Goal: Information Seeking & Learning: Check status

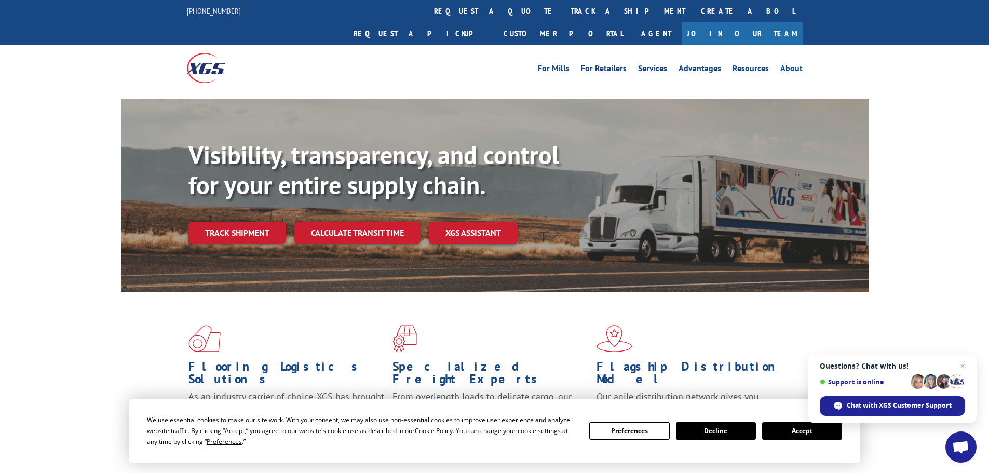
click at [792, 436] on button "Accept" at bounding box center [802, 431] width 80 height 18
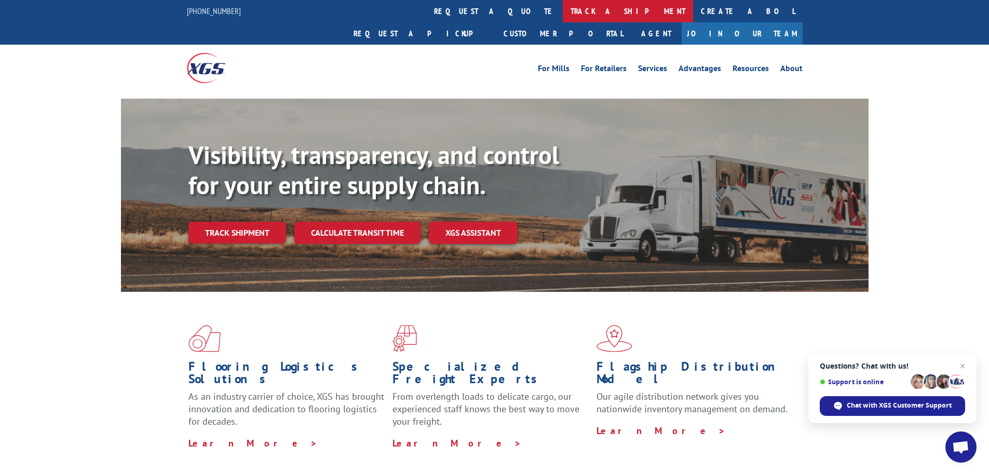
click at [563, 7] on link "track a shipment" at bounding box center [628, 11] width 130 height 22
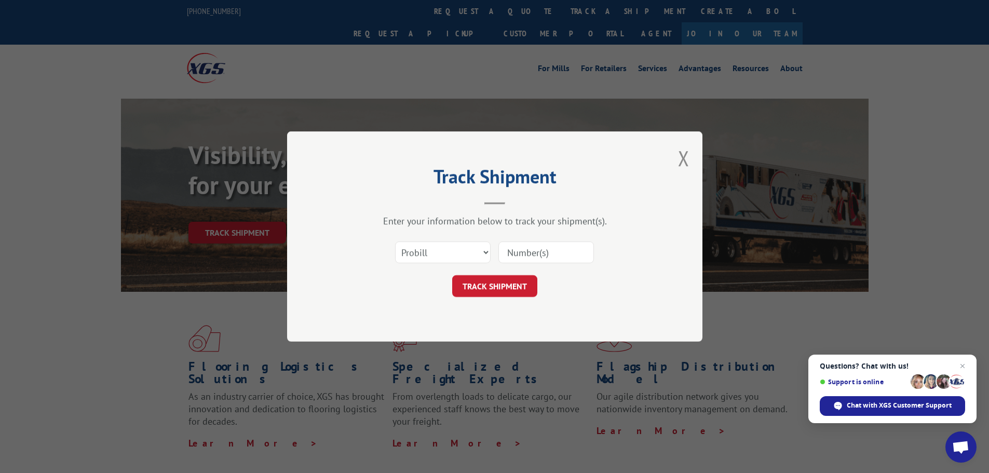
drag, startPoint x: 545, startPoint y: 252, endPoint x: 539, endPoint y: 261, distance: 10.7
click at [545, 252] on input at bounding box center [546, 252] width 96 height 22
paste input "17638004"
type input "17638004"
click at [497, 281] on button "TRACK SHIPMENT" at bounding box center [494, 286] width 85 height 22
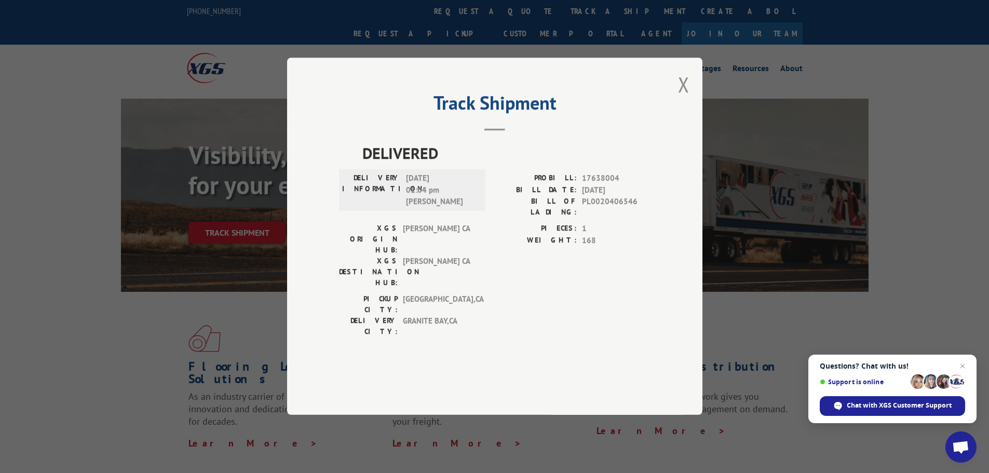
drag, startPoint x: 677, startPoint y: 112, endPoint x: 670, endPoint y: 106, distance: 8.9
click at [677, 112] on div "Track Shipment DELIVERED DELIVERY INFORMATION: [DATE] 01:04 pm [PERSON_NAME]: 1…" at bounding box center [494, 236] width 415 height 357
click at [672, 117] on div "Track Shipment DELIVERED DELIVERY INFORMATION: [DATE] 01:04 pm [PERSON_NAME]: 1…" at bounding box center [494, 236] width 415 height 357
click at [698, 110] on div "Track Shipment DELIVERED DELIVERY INFORMATION: [DATE] 01:04 pm [PERSON_NAME]: 1…" at bounding box center [494, 236] width 415 height 357
click at [701, 114] on div "Track Shipment DELIVERED DELIVERY INFORMATION: [DATE] 01:04 pm [PERSON_NAME]: 1…" at bounding box center [494, 236] width 415 height 357
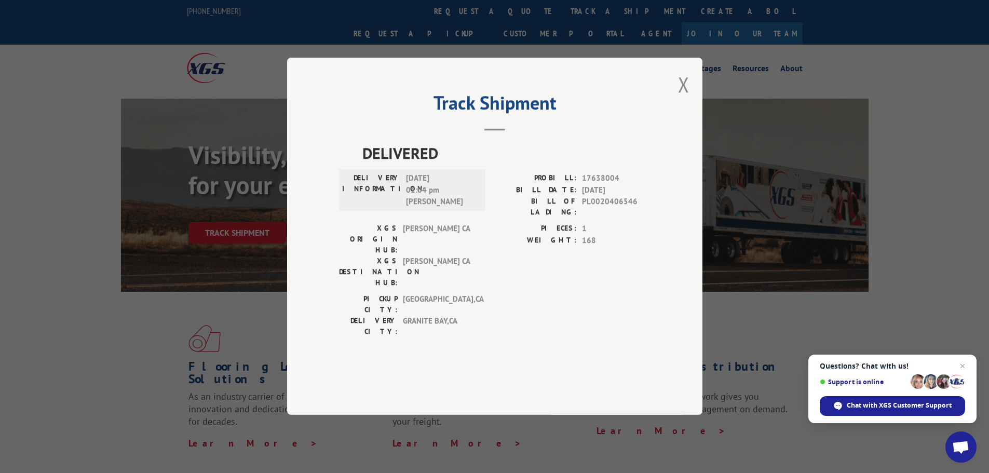
click at [676, 112] on div "Track Shipment DELIVERED DELIVERY INFORMATION: [DATE] 01:04 pm [PERSON_NAME]: 1…" at bounding box center [494, 236] width 415 height 357
click at [684, 98] on button "Close modal" at bounding box center [683, 85] width 11 height 28
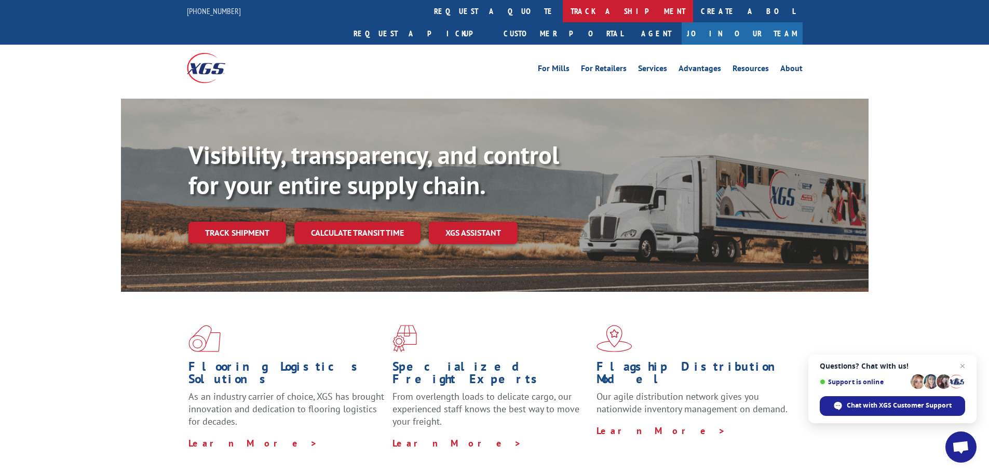
click at [563, 13] on link "track a shipment" at bounding box center [628, 11] width 130 height 22
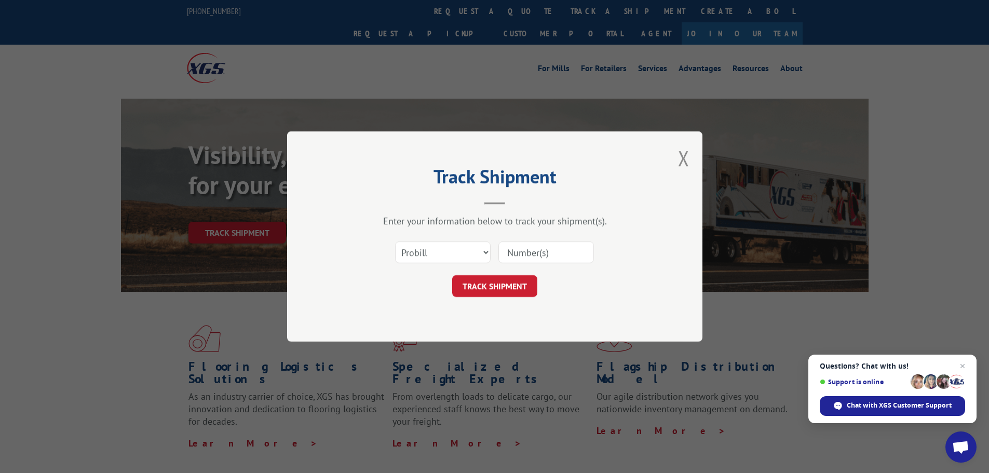
click at [553, 251] on input at bounding box center [546, 252] width 96 height 22
paste input "17666414"
type input "17666414"
click button "TRACK SHIPMENT" at bounding box center [494, 286] width 85 height 22
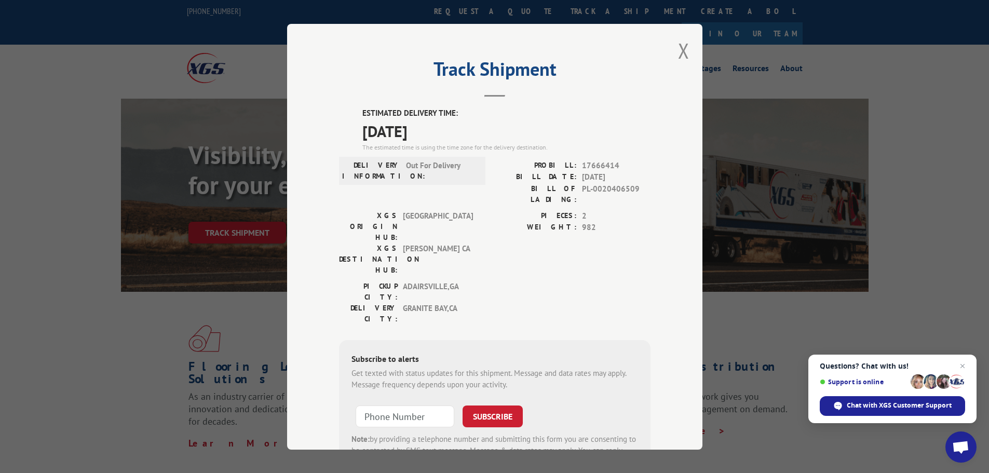
drag, startPoint x: 685, startPoint y: 49, endPoint x: 653, endPoint y: 67, distance: 37.4
click at [685, 49] on div "Track Shipment ESTIMATED DELIVERY TIME: [DATE] The estimated time is using the …" at bounding box center [494, 237] width 415 height 426
click at [680, 50] on button "Close modal" at bounding box center [683, 51] width 11 height 28
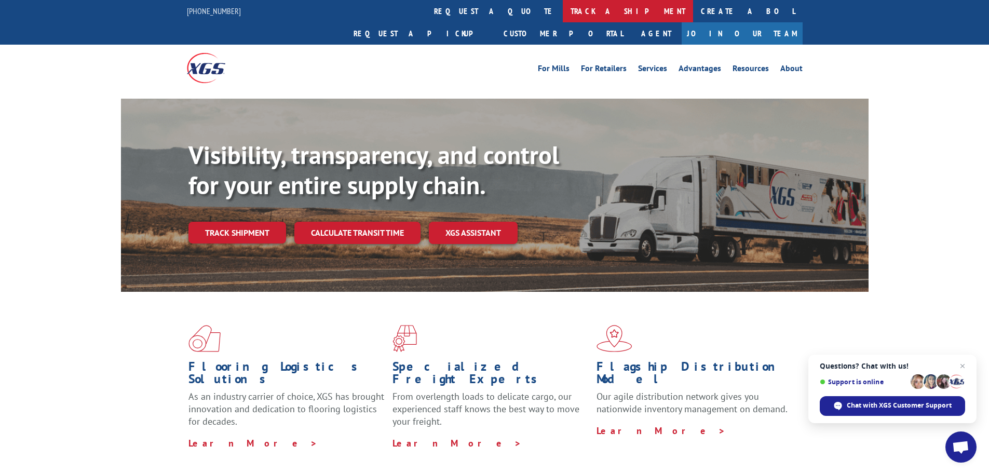
click at [563, 12] on link "track a shipment" at bounding box center [628, 11] width 130 height 22
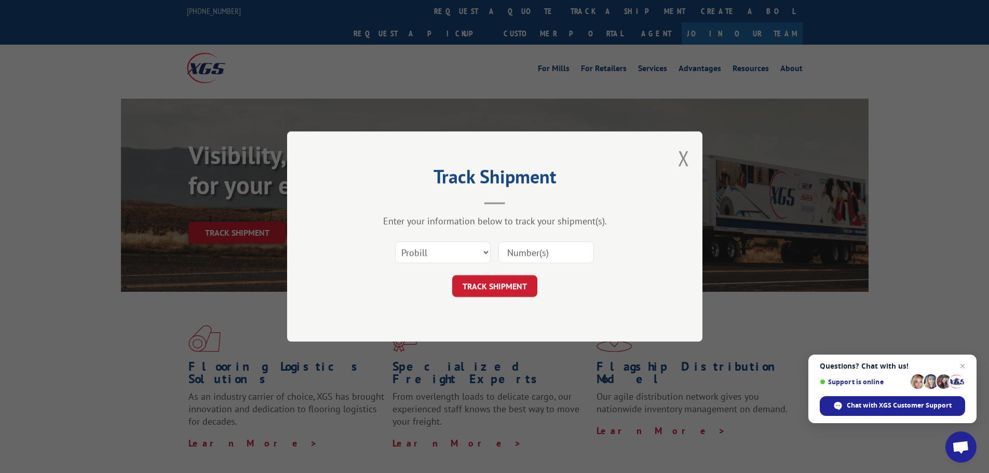
click at [533, 254] on input at bounding box center [546, 252] width 96 height 22
paste input "17665671"
type input "17665671"
click at [514, 283] on button "TRACK SHIPMENT" at bounding box center [494, 286] width 85 height 22
